Goal: Task Accomplishment & Management: Manage account settings

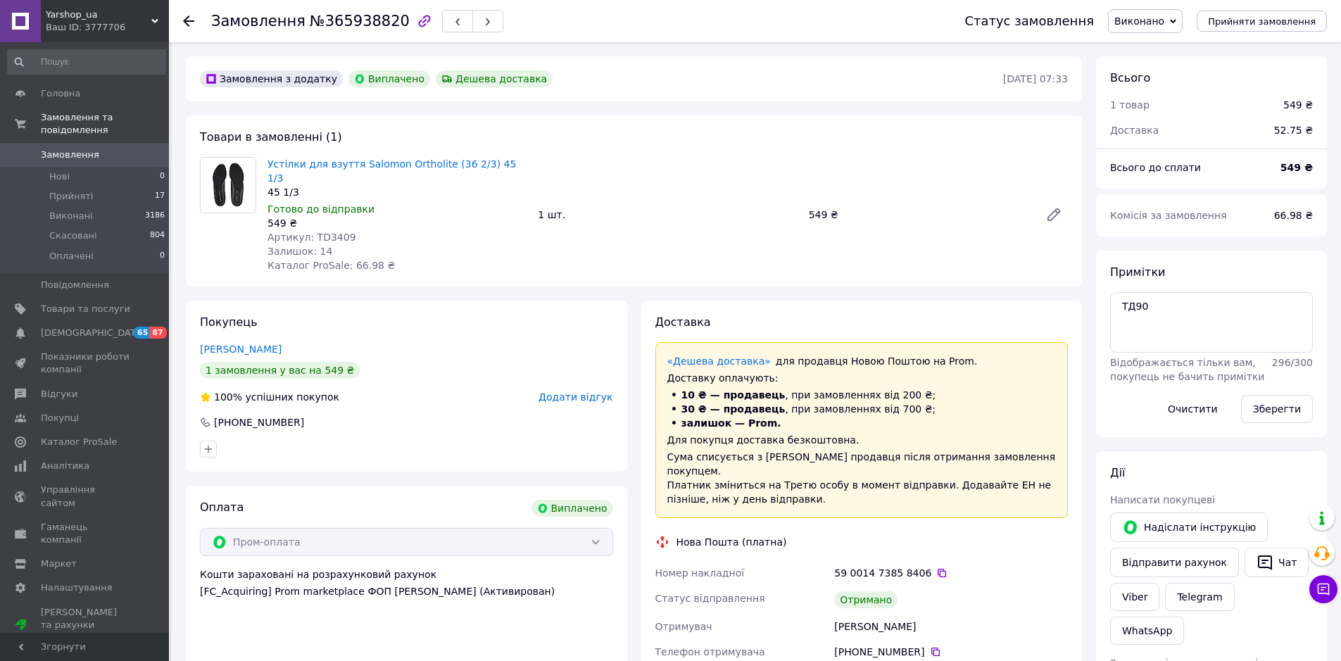
click at [95, 75] on div "Головна Замовлення та повідомлення Замовлення 0 Нові 0 Прийняті 17 Виконані 318…" at bounding box center [86, 339] width 173 height 595
click at [82, 65] on input at bounding box center [86, 61] width 159 height 25
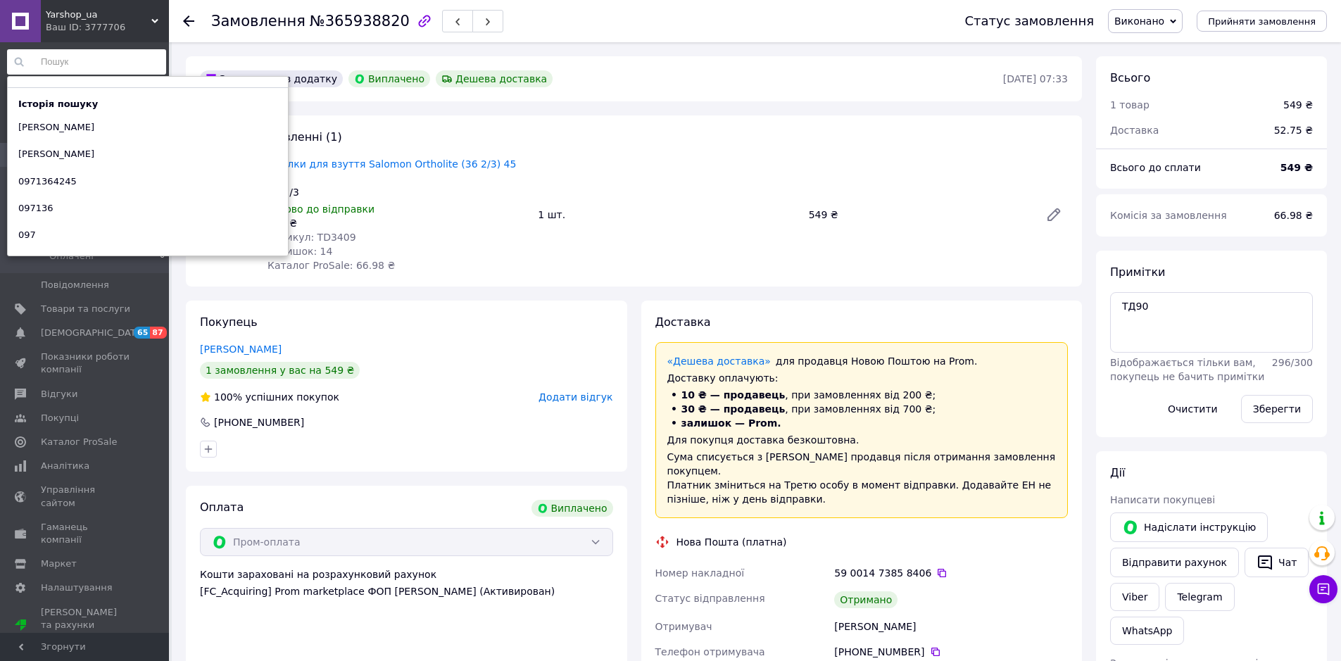
drag, startPoint x: 664, startPoint y: 63, endPoint x: 220, endPoint y: 122, distance: 447.4
click at [659, 63] on div "Замовлення з додатку Виплачено Дешева доставка 10.10.2025 • 07:33" at bounding box center [634, 78] width 896 height 45
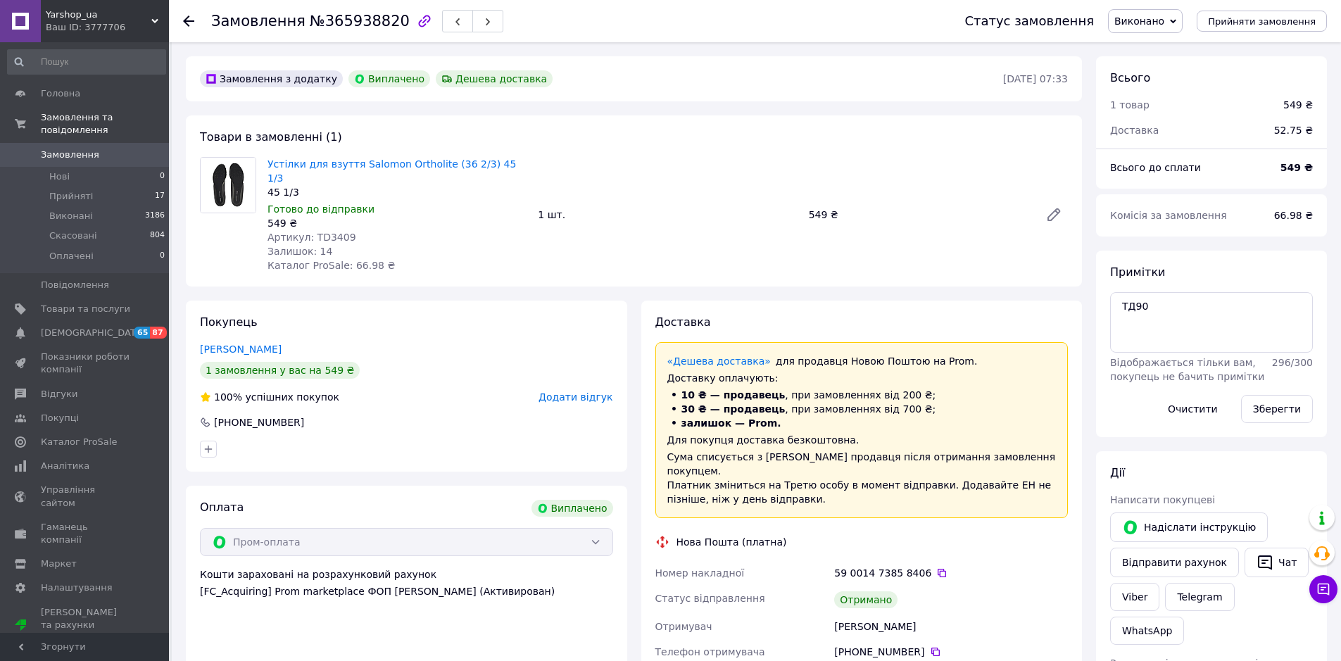
click at [60, 148] on span "Замовлення" at bounding box center [70, 154] width 58 height 13
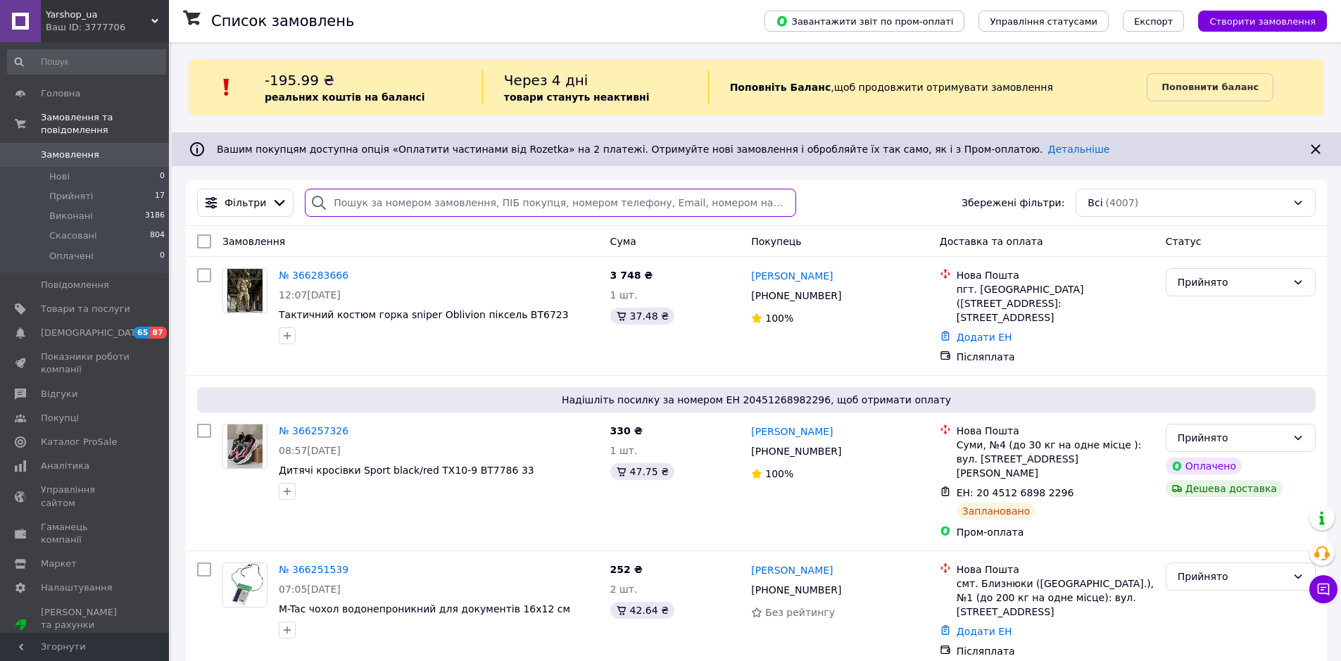
click at [401, 212] on input "search" at bounding box center [550, 203] width 491 height 28
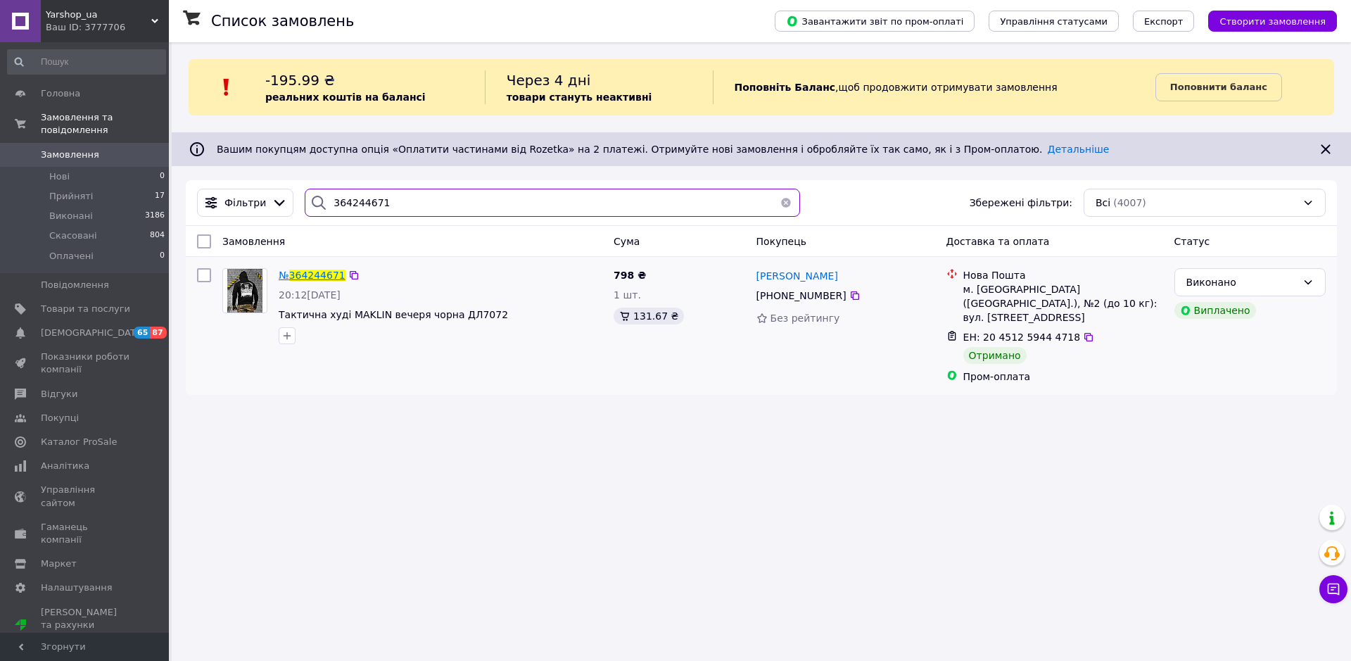
type input "364244671"
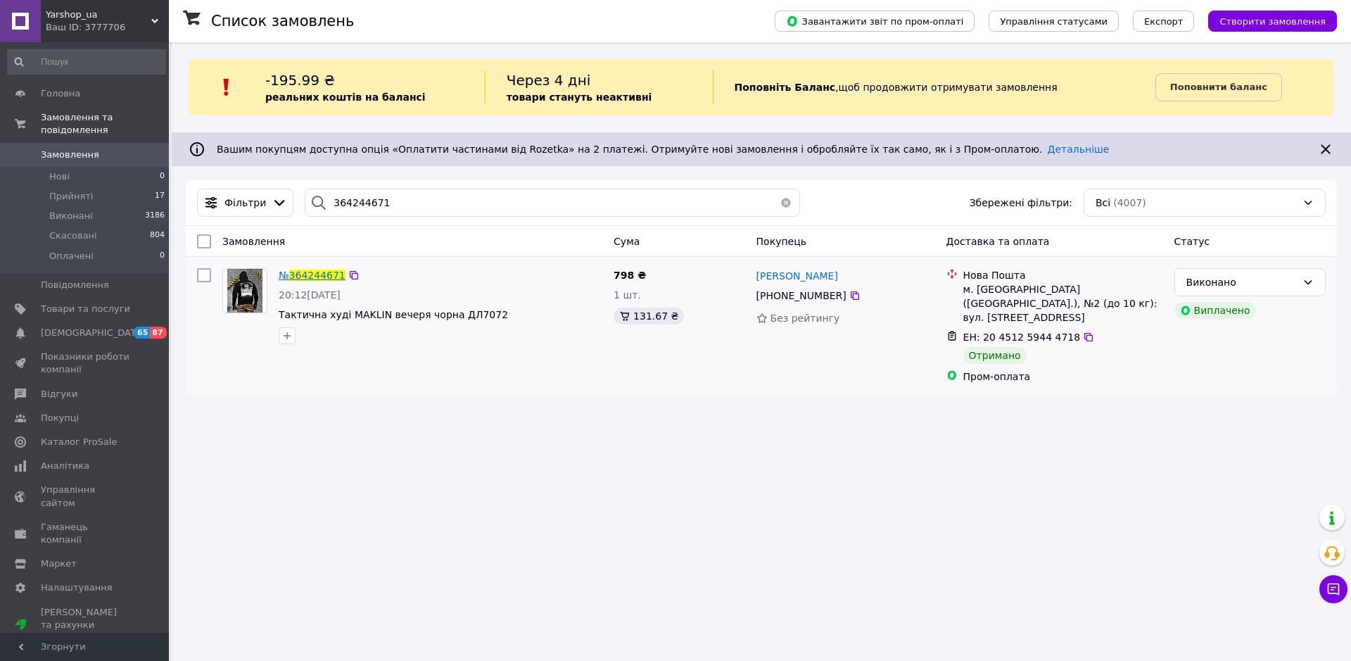
click at [318, 279] on span "364244671" at bounding box center [317, 275] width 56 height 11
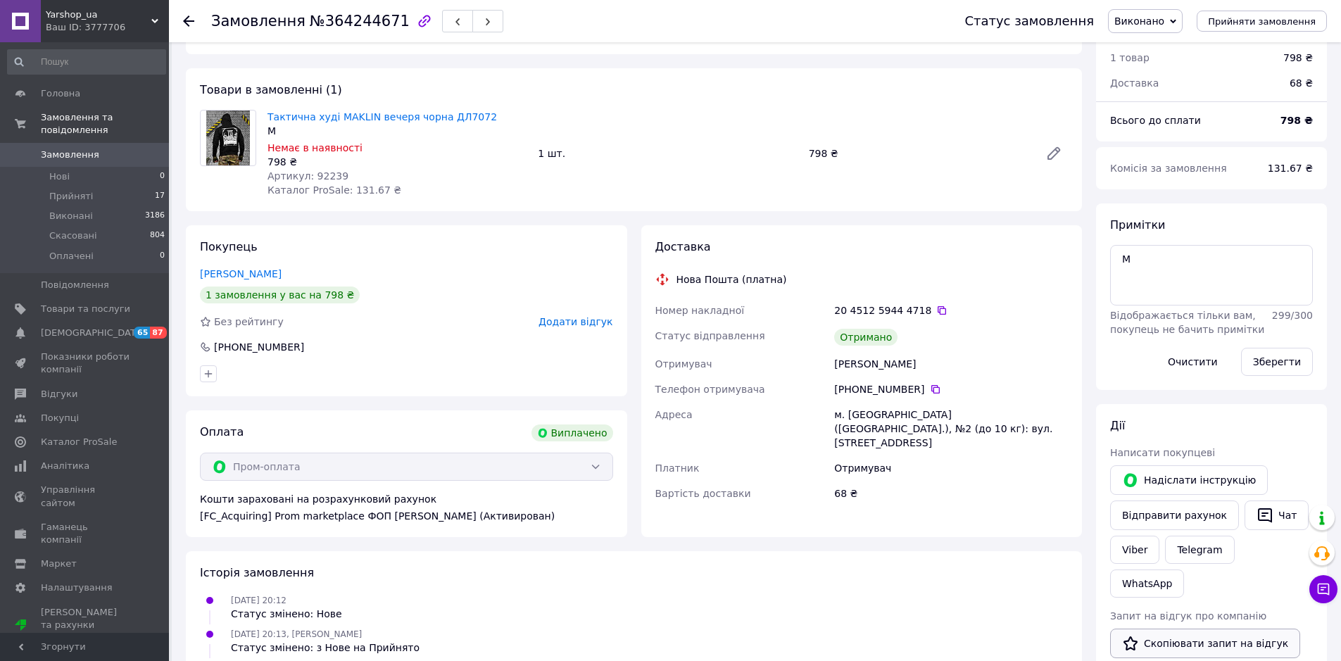
scroll to position [70, 0]
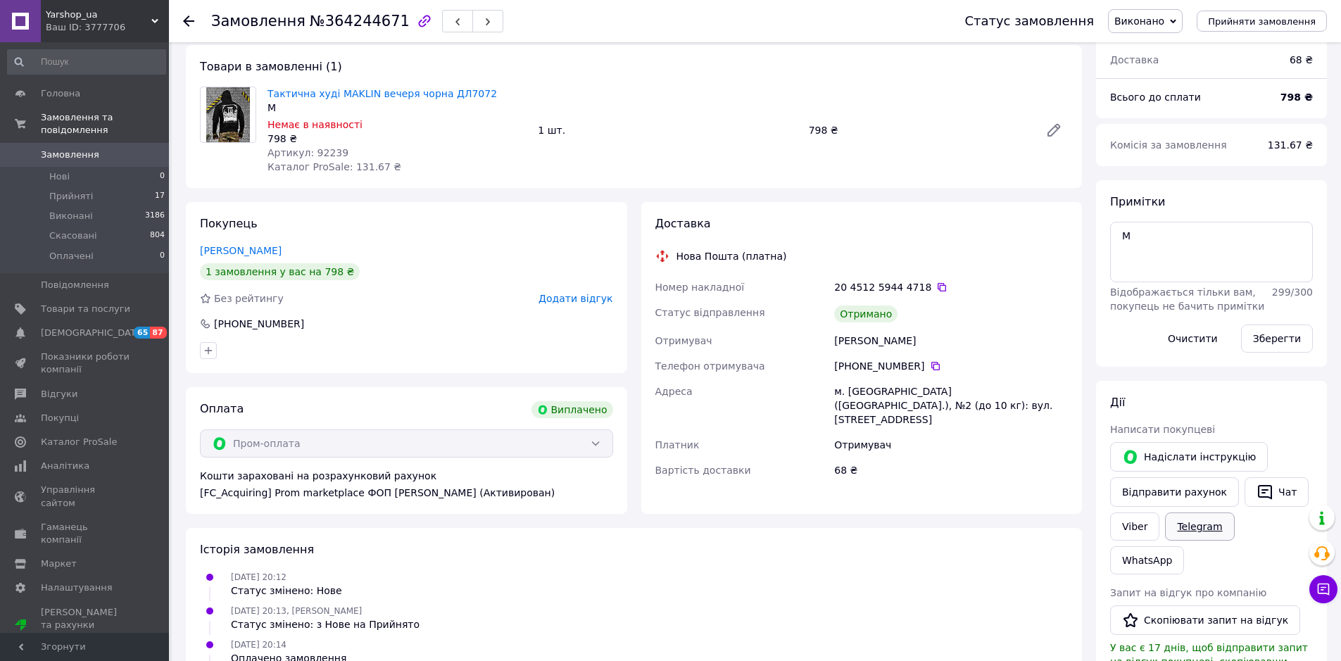
click at [1194, 530] on link "Telegram" at bounding box center [1199, 526] width 69 height 28
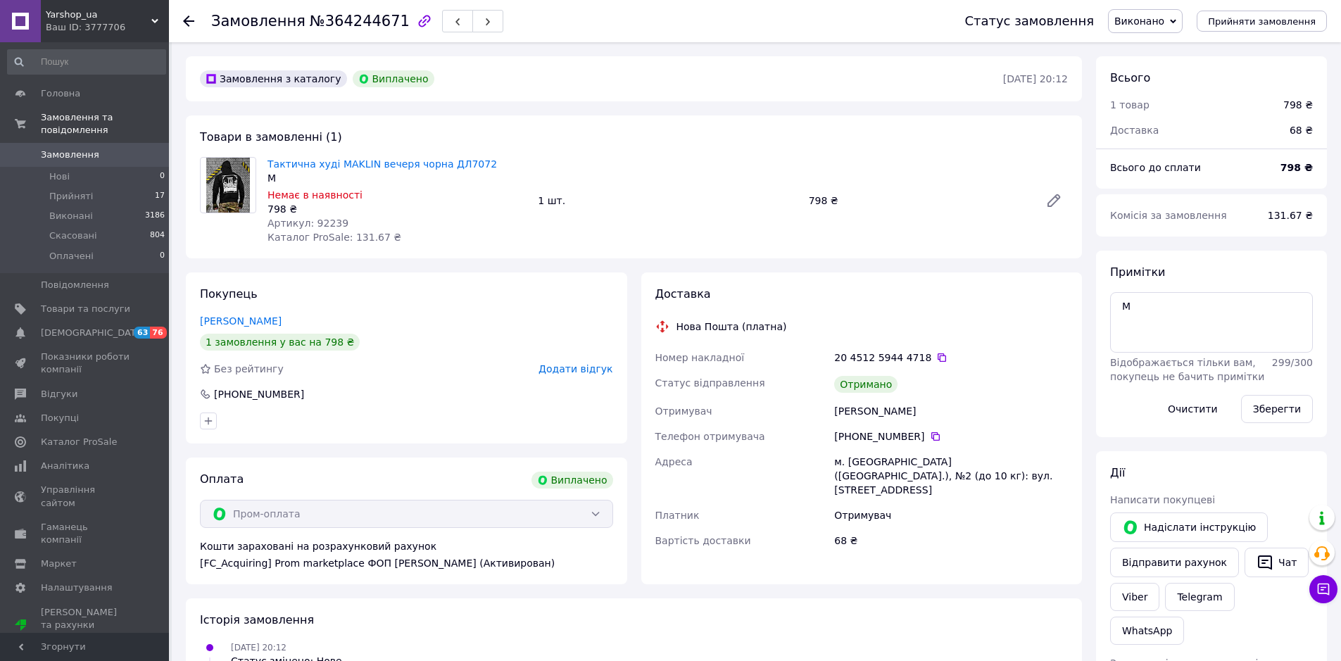
scroll to position [70, 0]
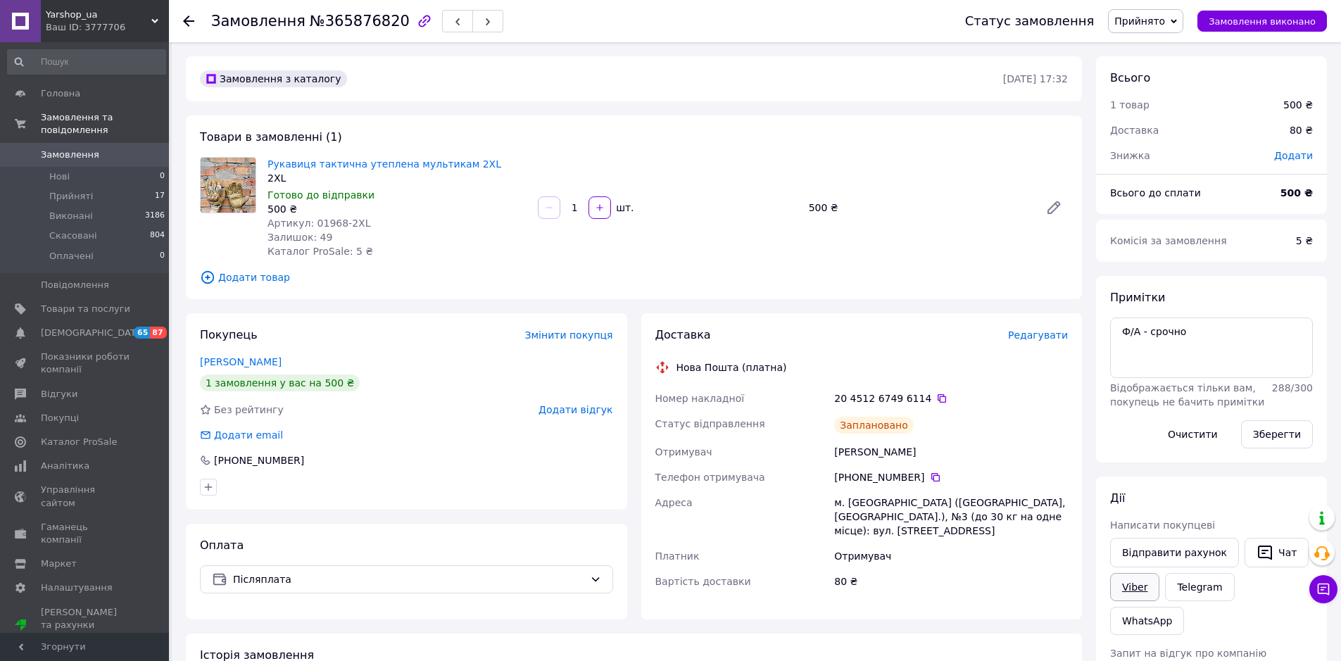
click at [1145, 590] on link "Viber" at bounding box center [1134, 587] width 49 height 28
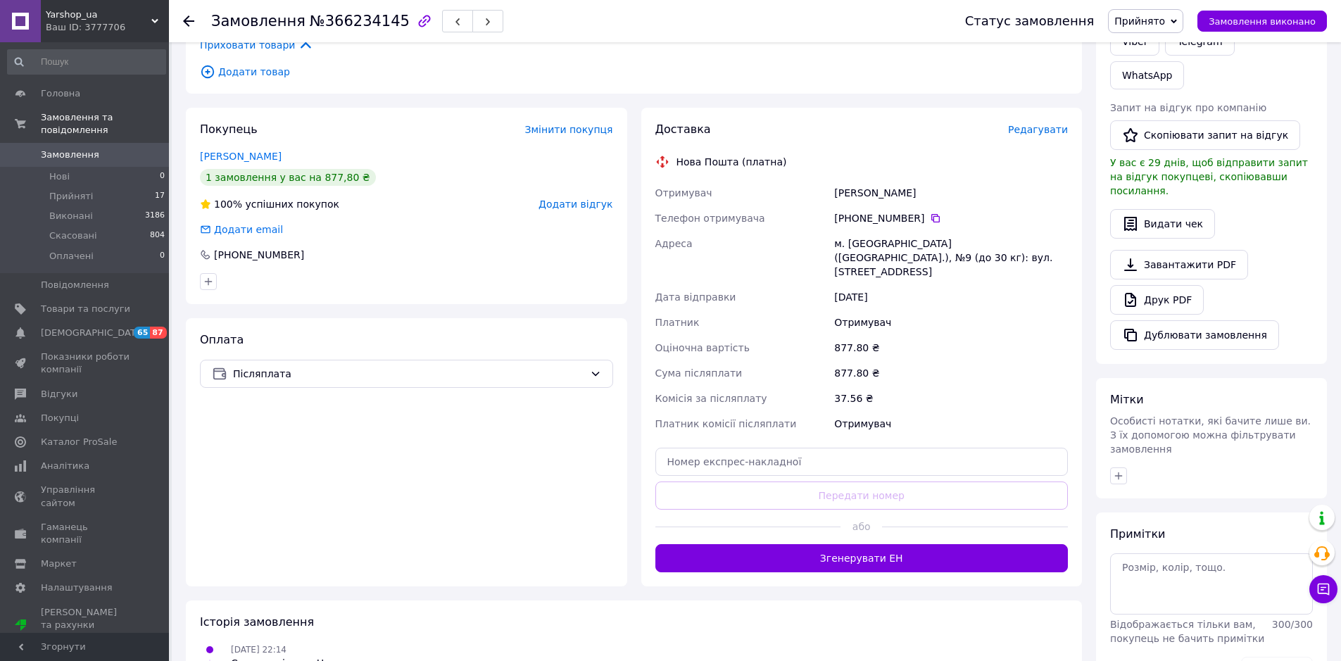
scroll to position [352, 0]
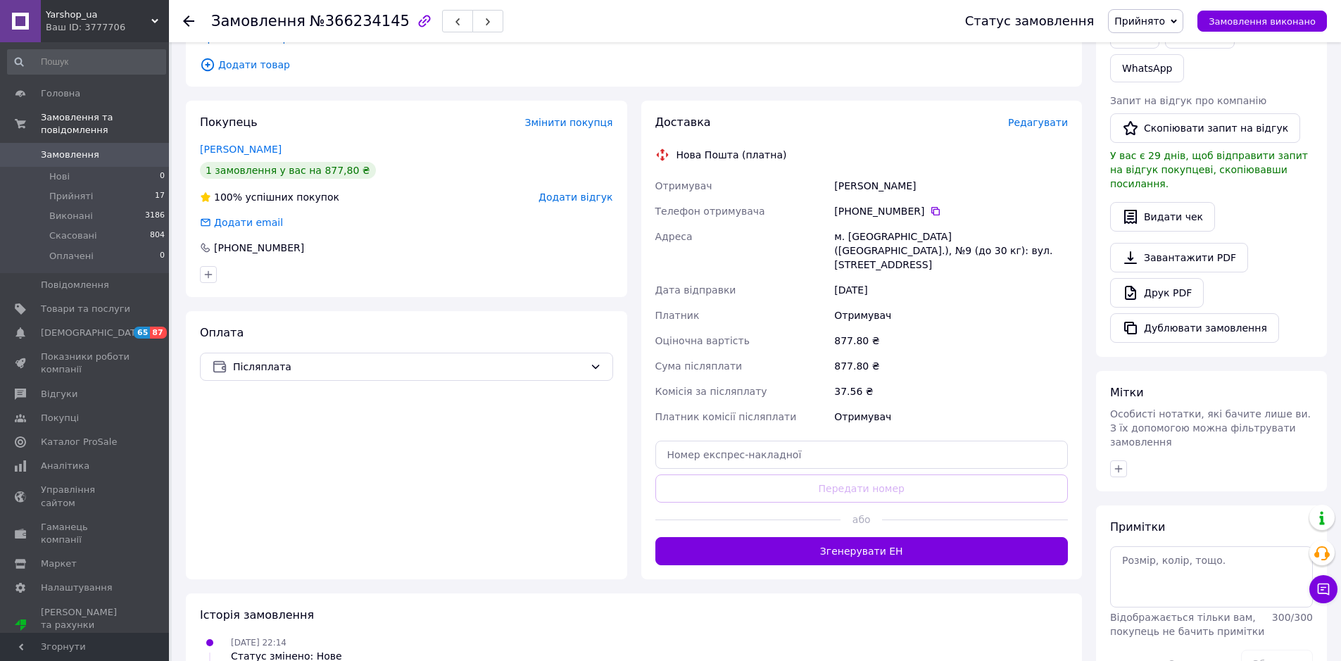
click at [707, 404] on div "Платник комісії післяплати" at bounding box center [741, 416] width 179 height 25
click at [697, 441] on input "text" at bounding box center [861, 455] width 413 height 28
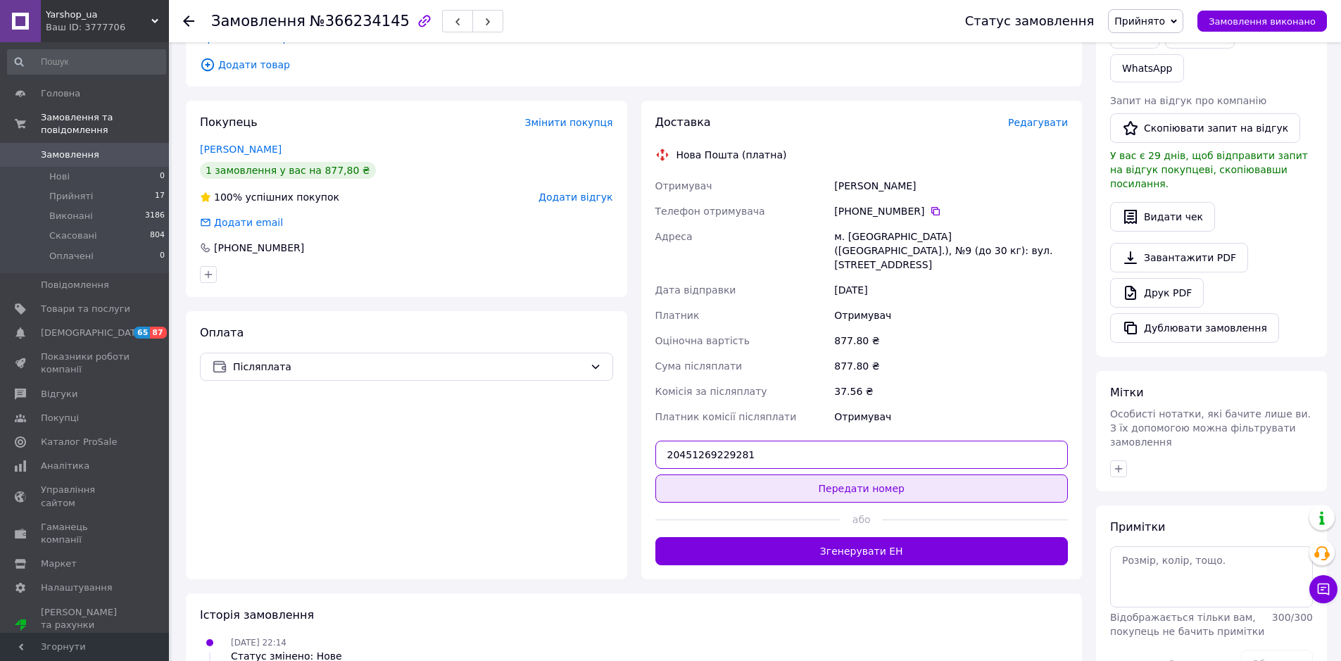
type input "20451269229281"
click at [751, 474] on button "Передати номер" at bounding box center [861, 488] width 413 height 28
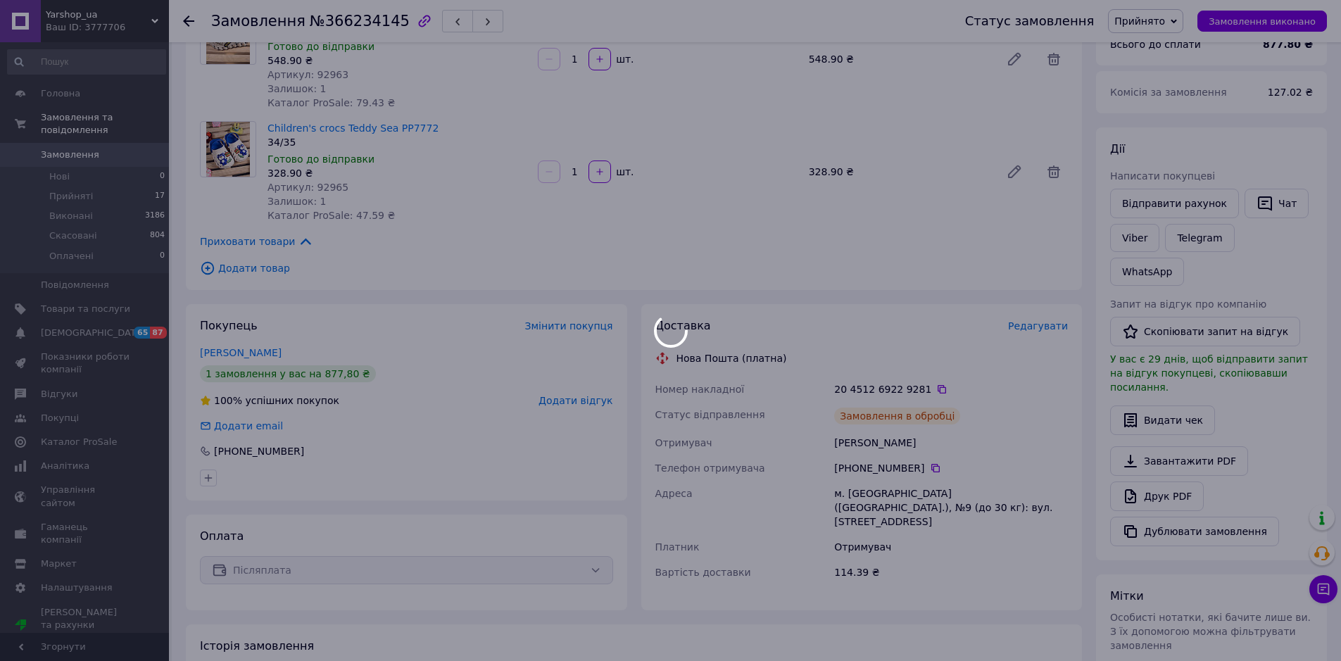
scroll to position [124, 0]
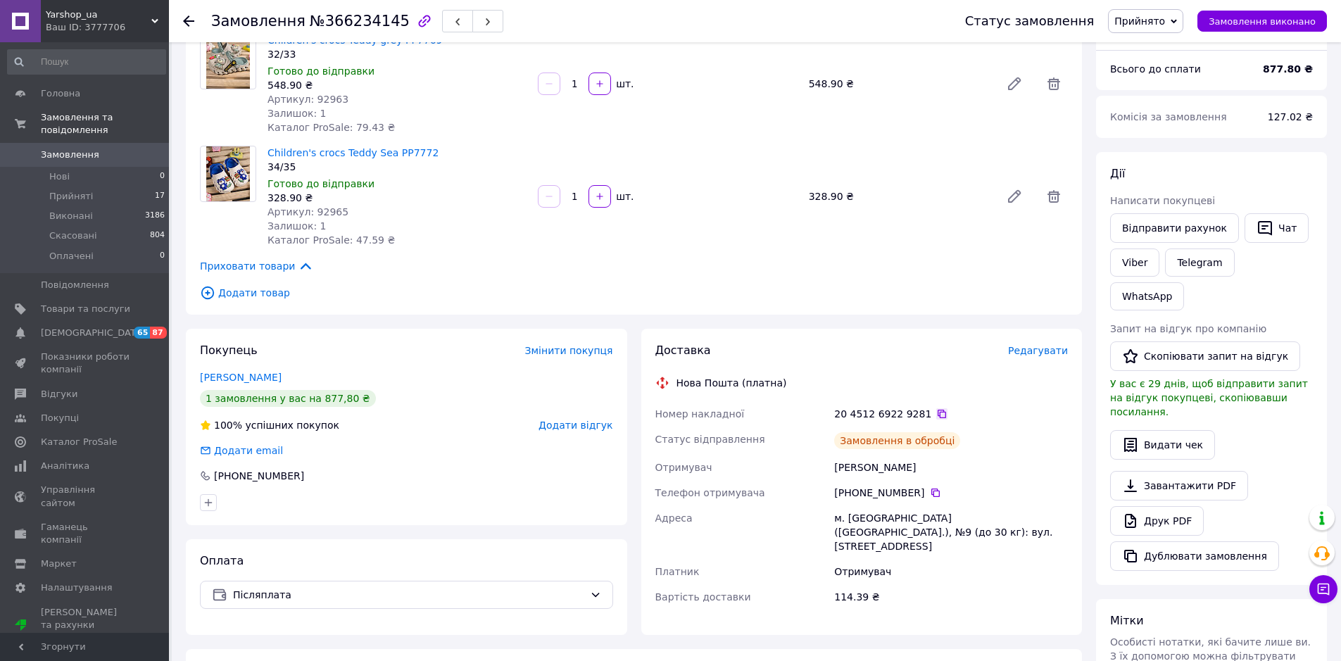
click at [936, 415] on icon at bounding box center [941, 413] width 11 height 11
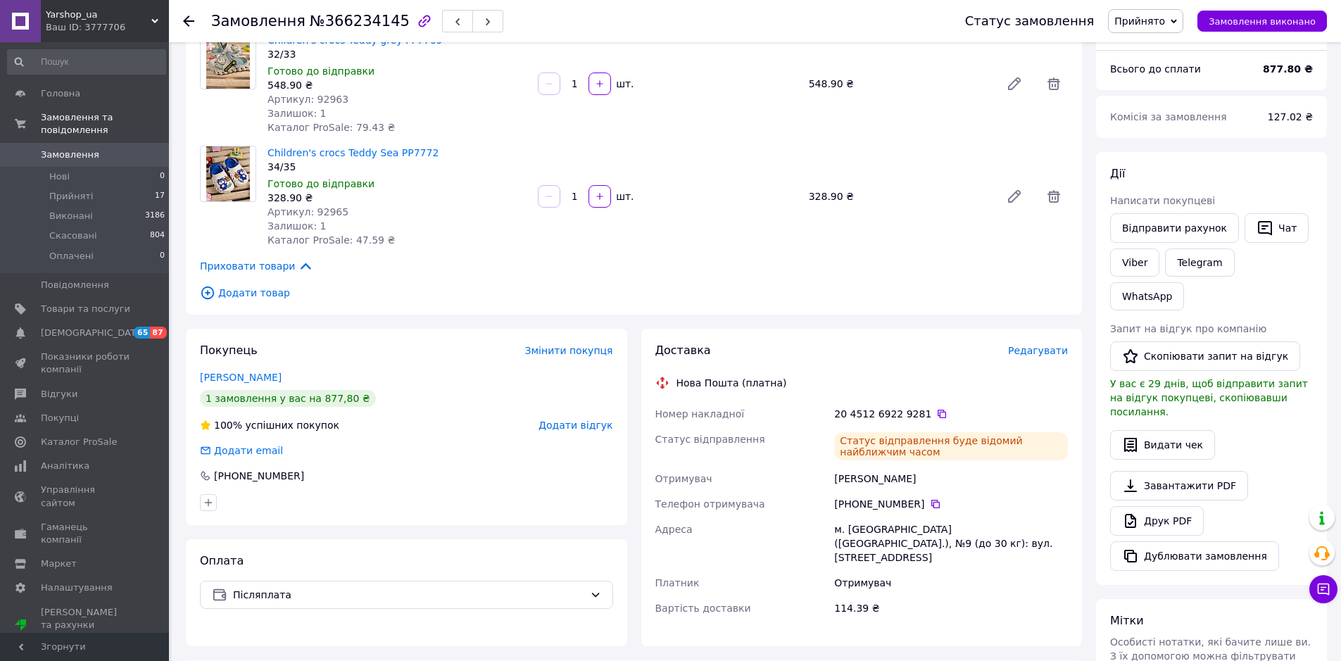
drag, startPoint x: 840, startPoint y: 481, endPoint x: 816, endPoint y: 481, distance: 23.2
click at [818, 481] on div "Номер накладної 20 4512 6922 9281   Статус відправлення Статус відправлення буд…" at bounding box center [861, 511] width 419 height 220
copy div "Отримувач Варданян Александра"
click at [932, 504] on icon at bounding box center [935, 503] width 11 height 11
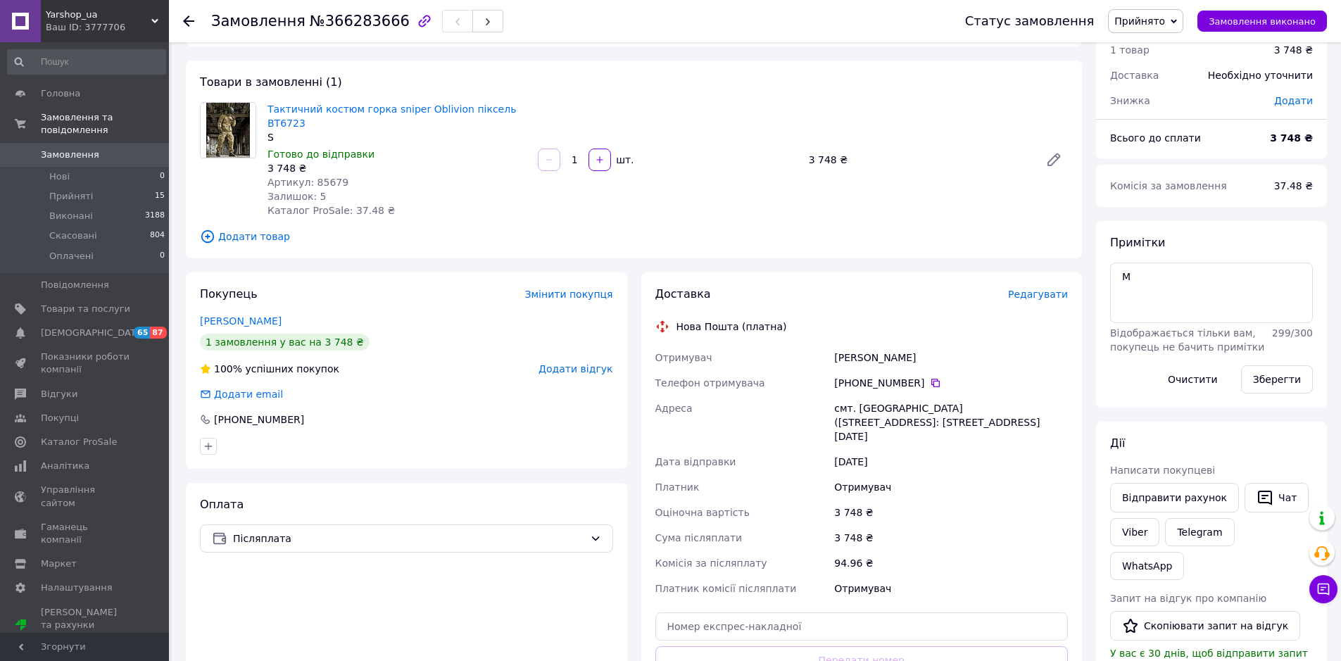
scroll to position [141, 0]
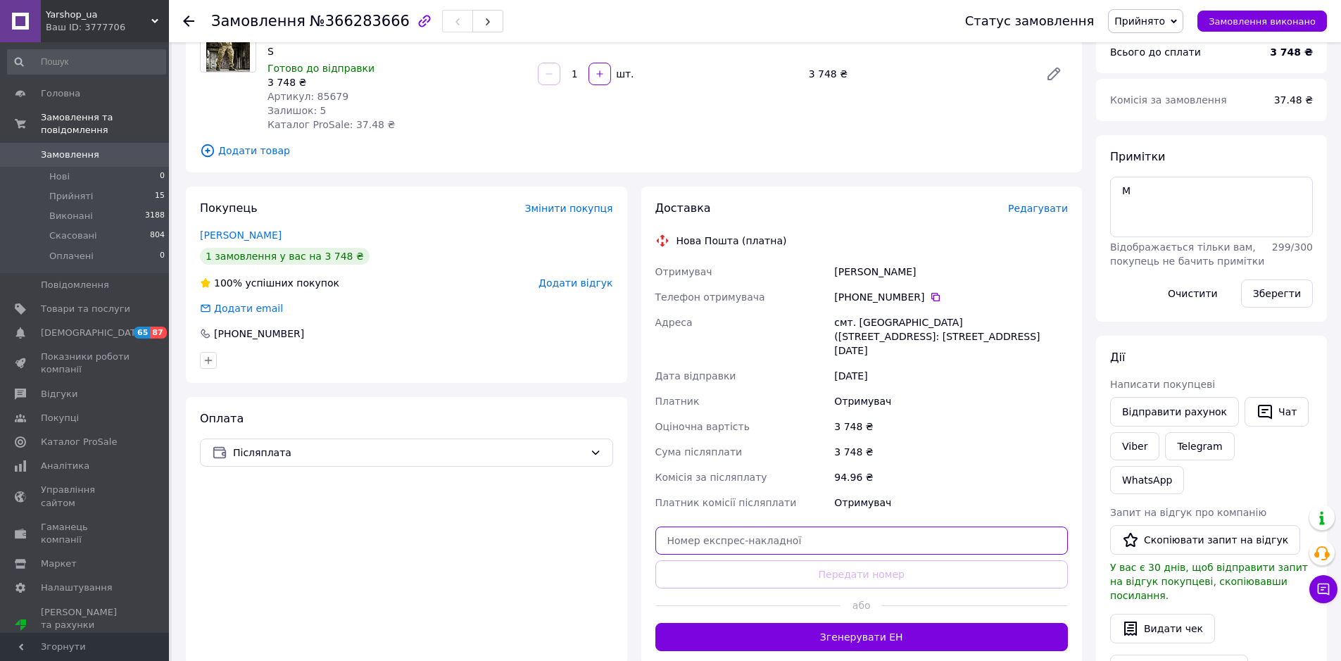
click at [743, 526] on input "text" at bounding box center [861, 540] width 413 height 28
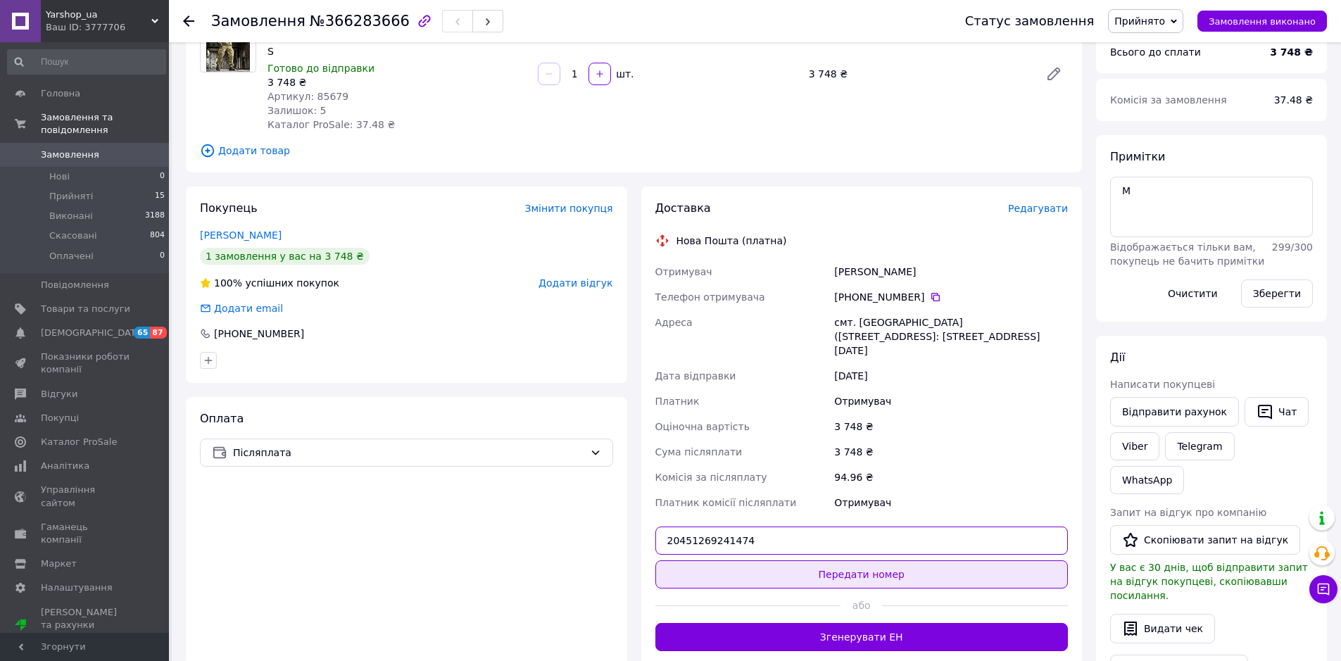
type input "20451269241474"
click at [761, 560] on button "Передати номер" at bounding box center [861, 574] width 413 height 28
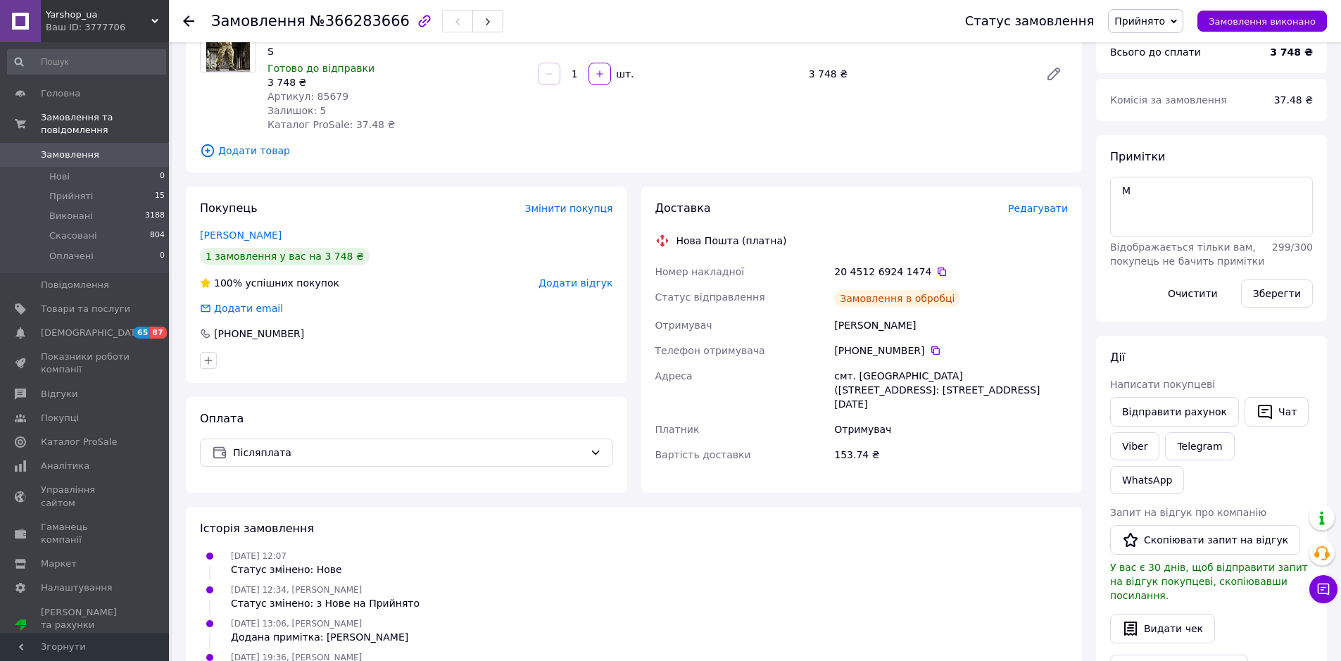
click at [928, 265] on div "20 4512 6924 1474" at bounding box center [951, 272] width 234 height 14
click at [937, 267] on icon at bounding box center [941, 271] width 8 height 8
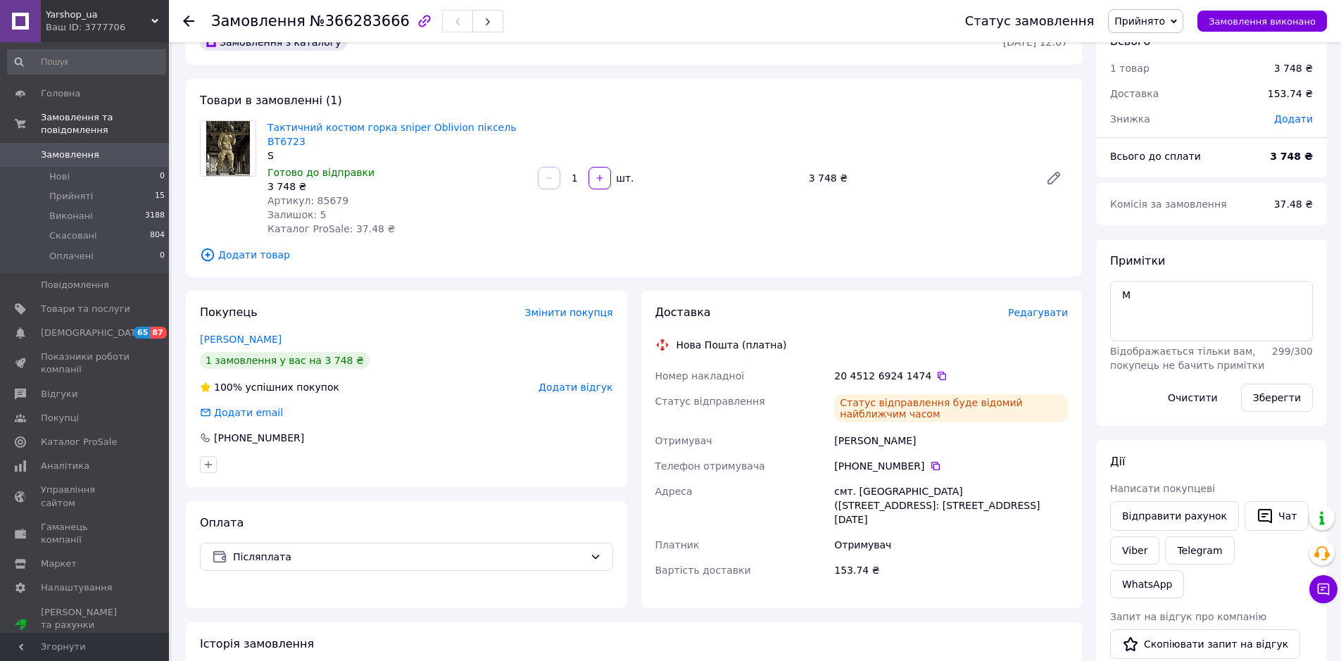
scroll to position [0, 0]
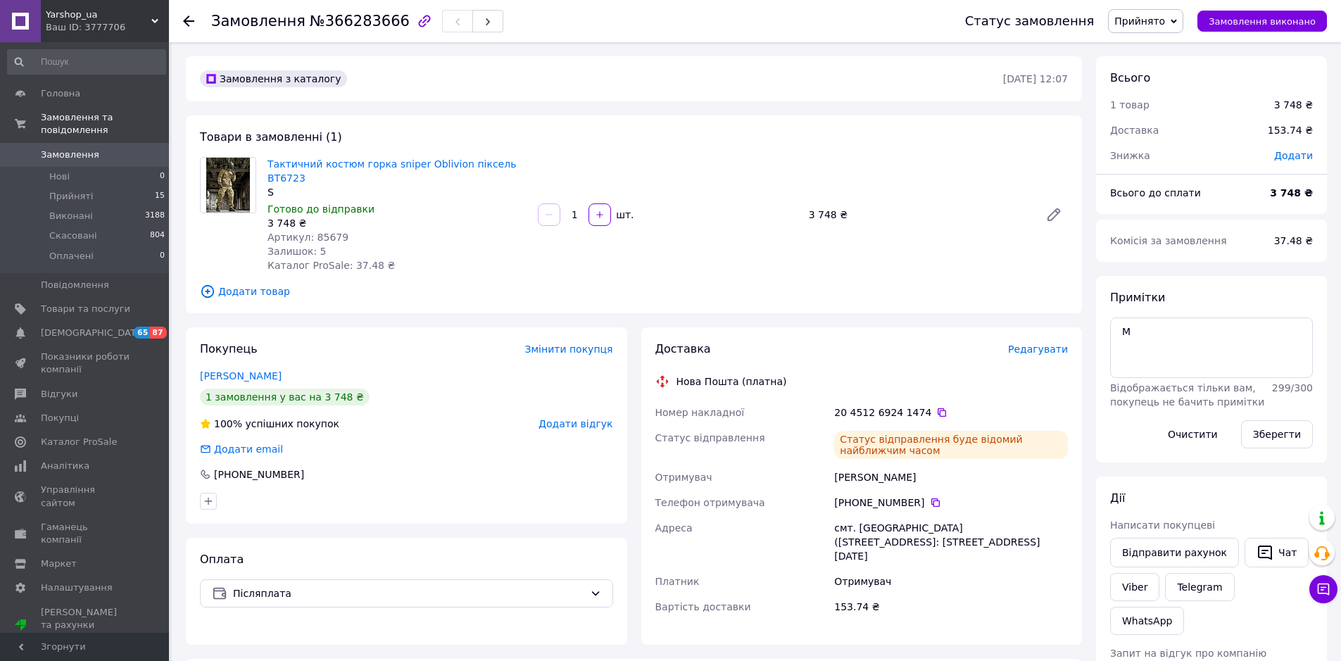
click at [326, 232] on span "Артикул: 85679" at bounding box center [307, 237] width 81 height 11
copy span "85679"
drag, startPoint x: 895, startPoint y: 464, endPoint x: 820, endPoint y: 464, distance: 74.6
click at [820, 464] on div "Номер накладної 20 4512 6924 1474   Статус відправлення Статус відправлення буд…" at bounding box center [861, 510] width 419 height 220
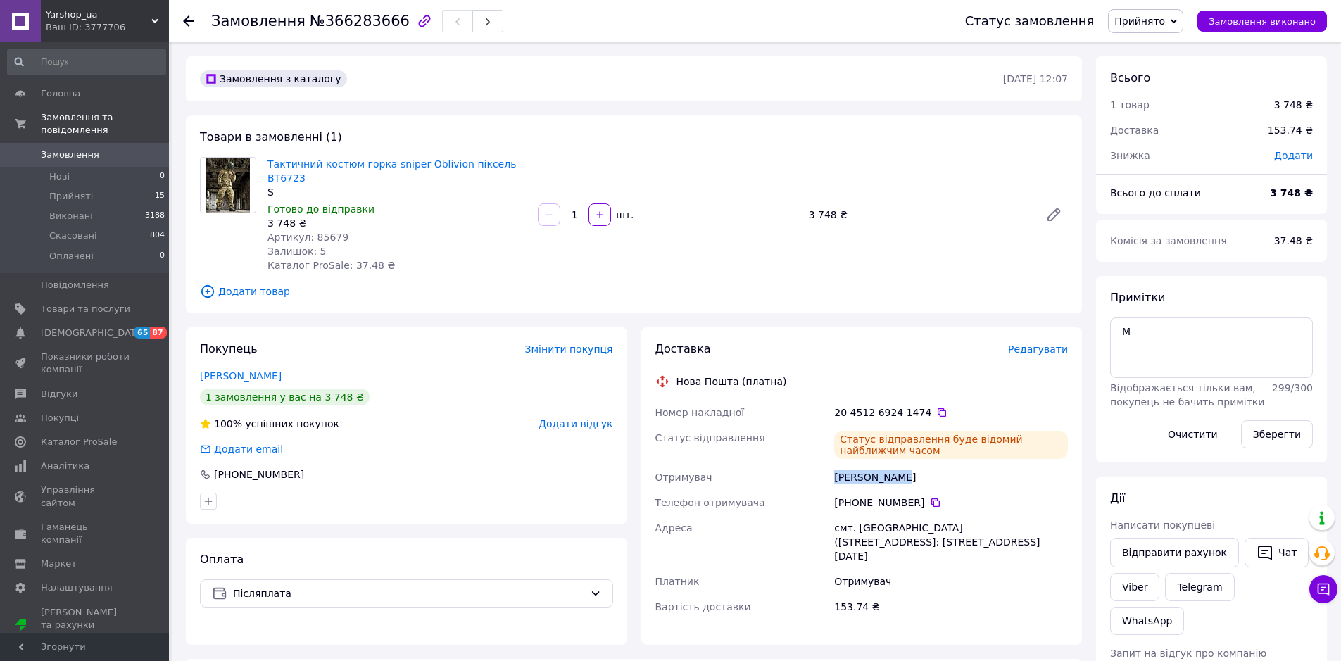
copy div "Отримувач [PERSON_NAME]"
click at [931, 498] on icon at bounding box center [935, 502] width 8 height 8
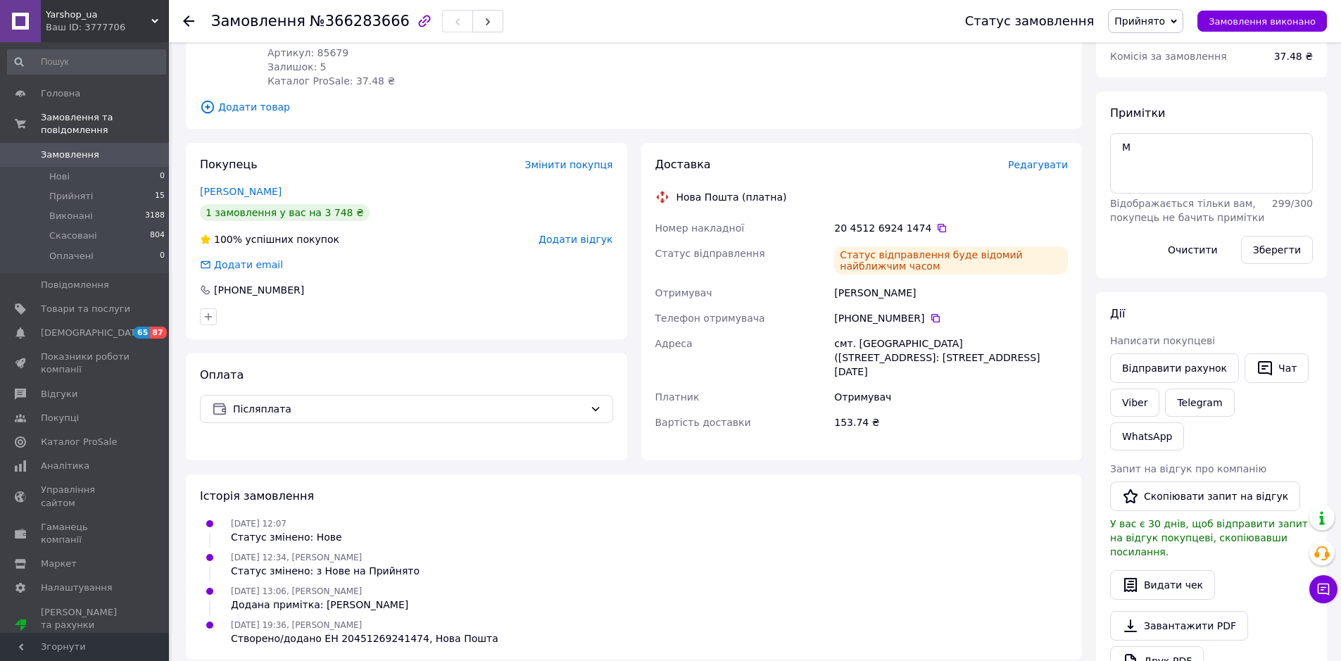
scroll to position [211, 0]
